Goal: Navigation & Orientation: Find specific page/section

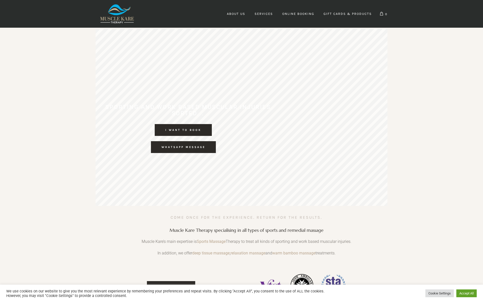
scroll to position [0, 43]
